Goal: Information Seeking & Learning: Learn about a topic

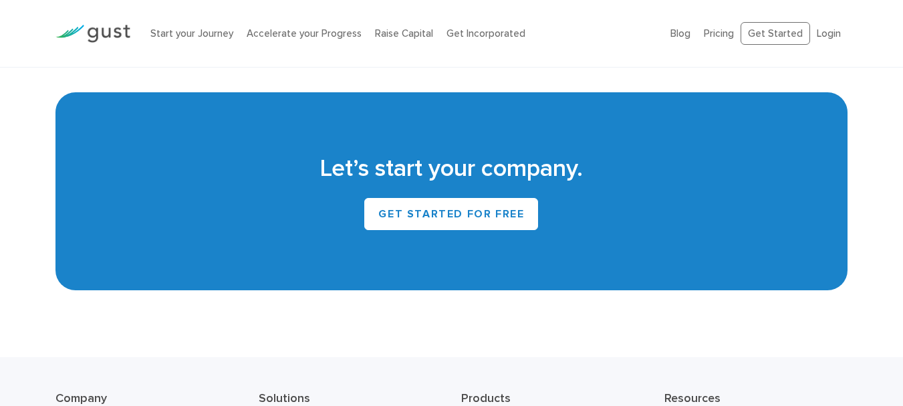
scroll to position [6034, 0]
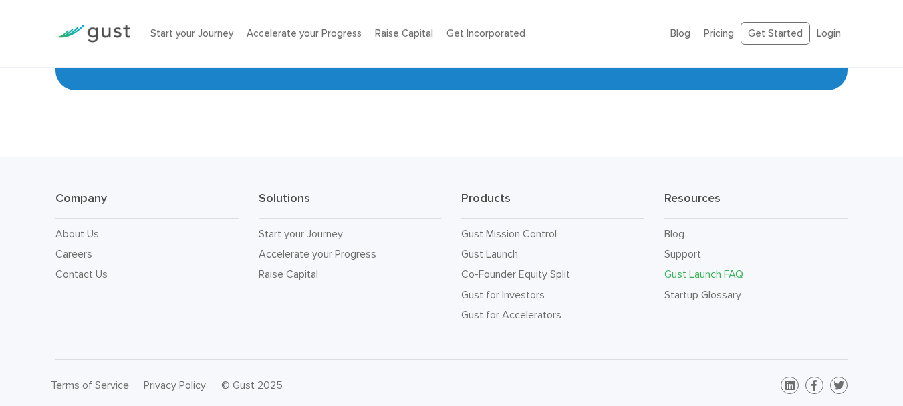
click at [738, 267] on link "Gust Launch FAQ" at bounding box center [703, 273] width 79 height 13
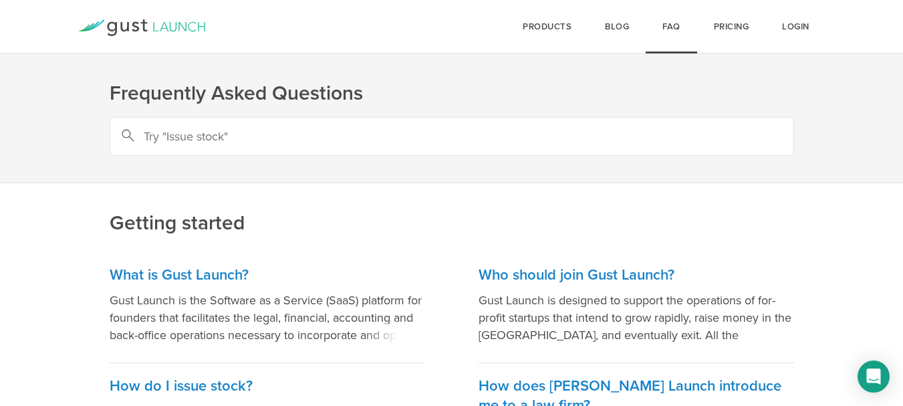
click at [470, 147] on input "text" at bounding box center [452, 136] width 684 height 39
type input "internatonal"
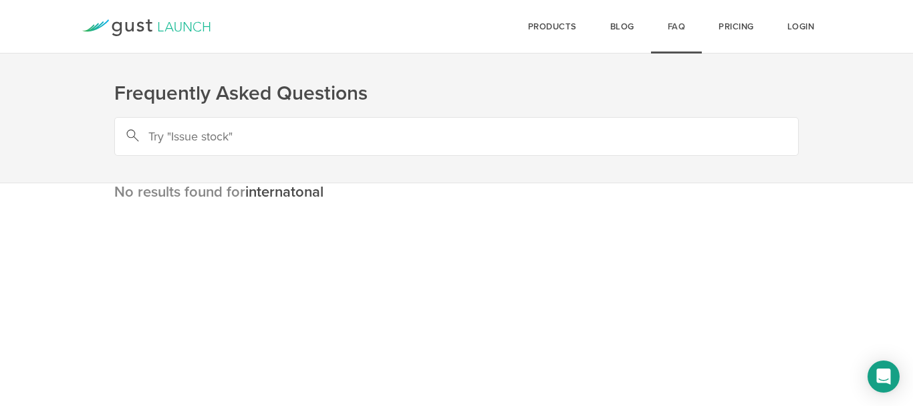
click at [670, 29] on link "FAQ" at bounding box center [676, 26] width 51 height 53
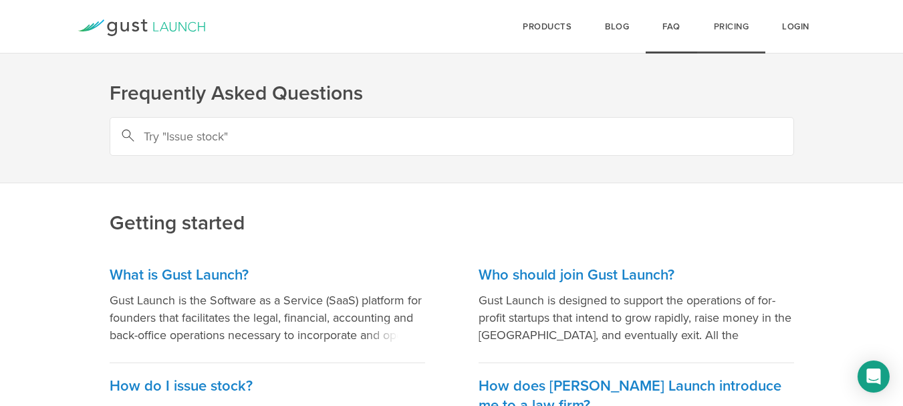
click at [724, 27] on link "Pricing" at bounding box center [731, 26] width 69 height 53
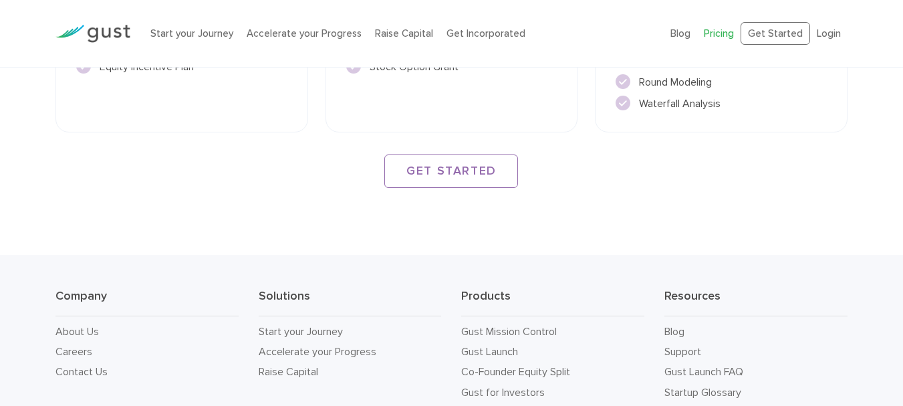
scroll to position [2162, 0]
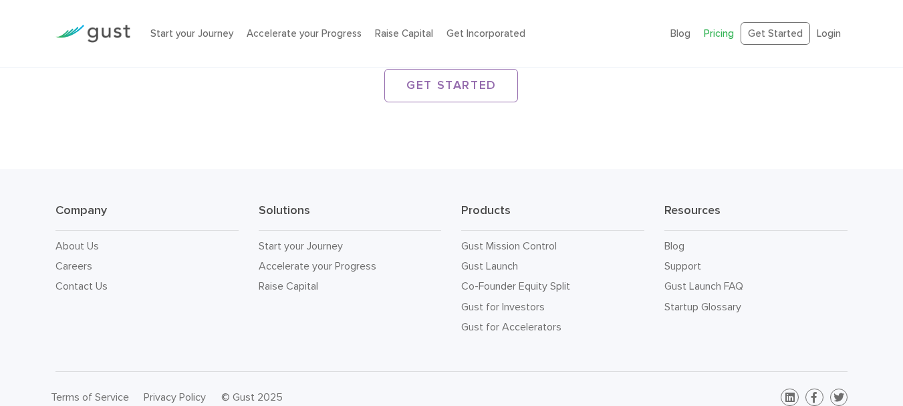
click at [273, 276] on li "Raise Capital" at bounding box center [350, 286] width 183 height 20
click at [285, 279] on link "Raise Capital" at bounding box center [288, 285] width 59 height 13
click at [296, 276] on li "Raise Capital" at bounding box center [350, 286] width 183 height 20
click at [288, 279] on link "Raise Capital" at bounding box center [288, 285] width 59 height 13
click at [819, 33] on link "Login" at bounding box center [829, 33] width 24 height 12
